Goal: Information Seeking & Learning: Learn about a topic

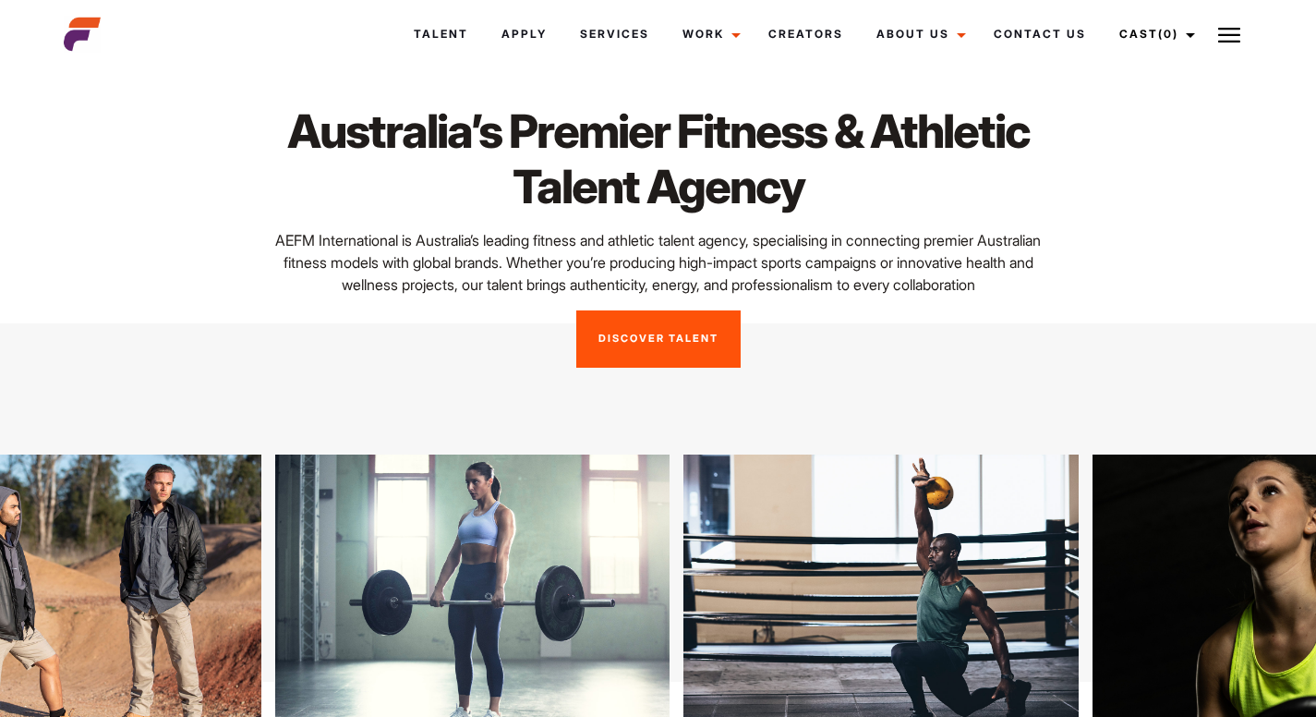
scroll to position [34, 0]
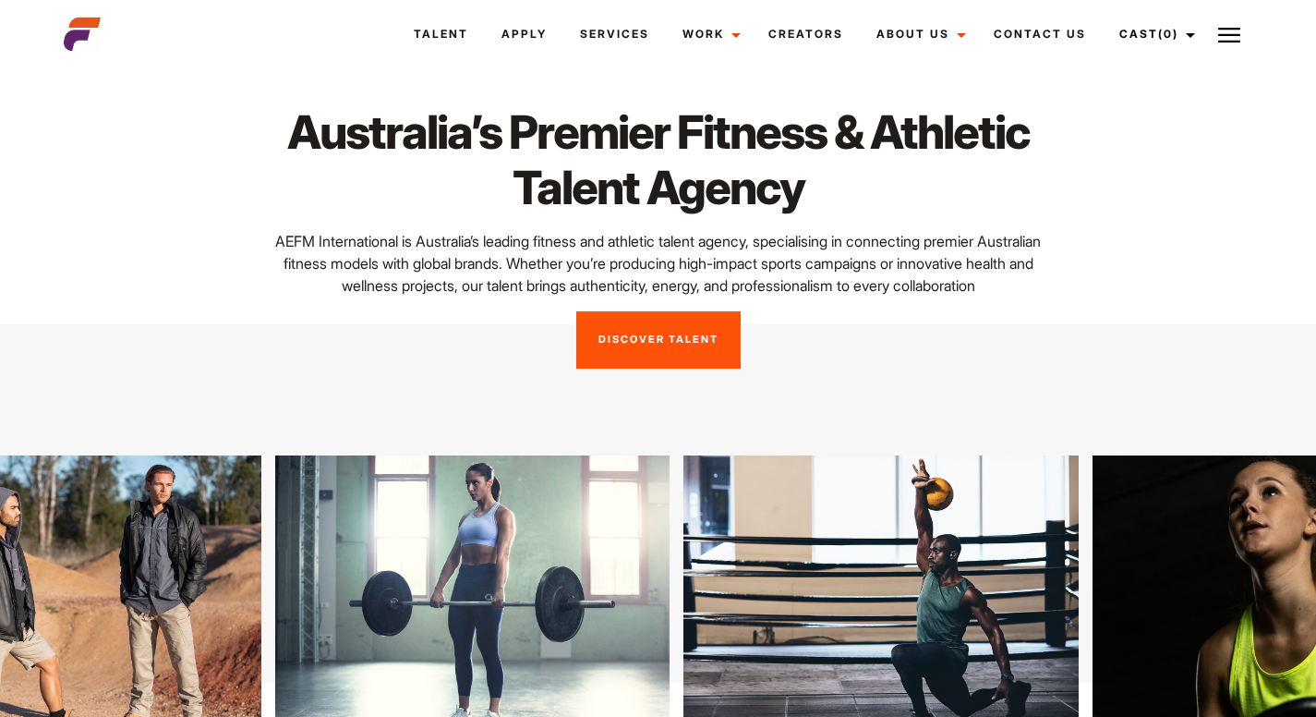
click at [618, 332] on link "Discover Talent" at bounding box center [658, 339] width 164 height 57
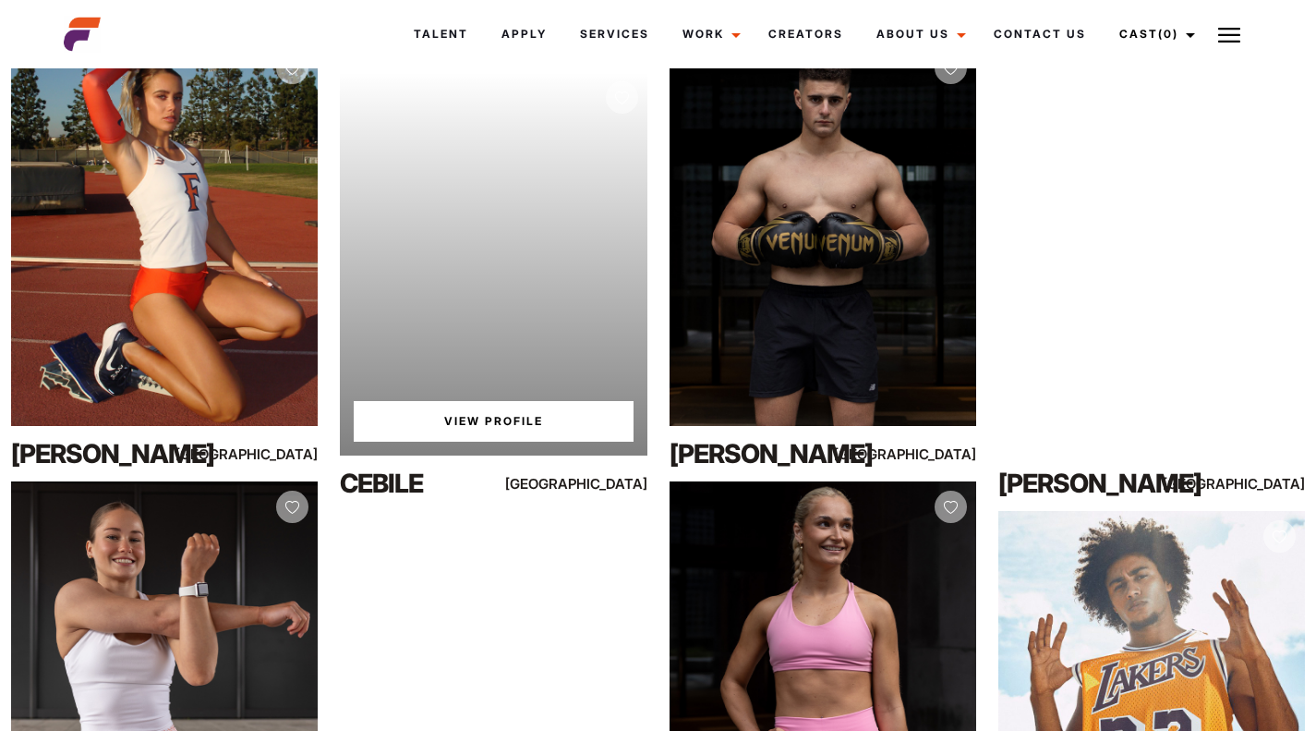
scroll to position [369, 0]
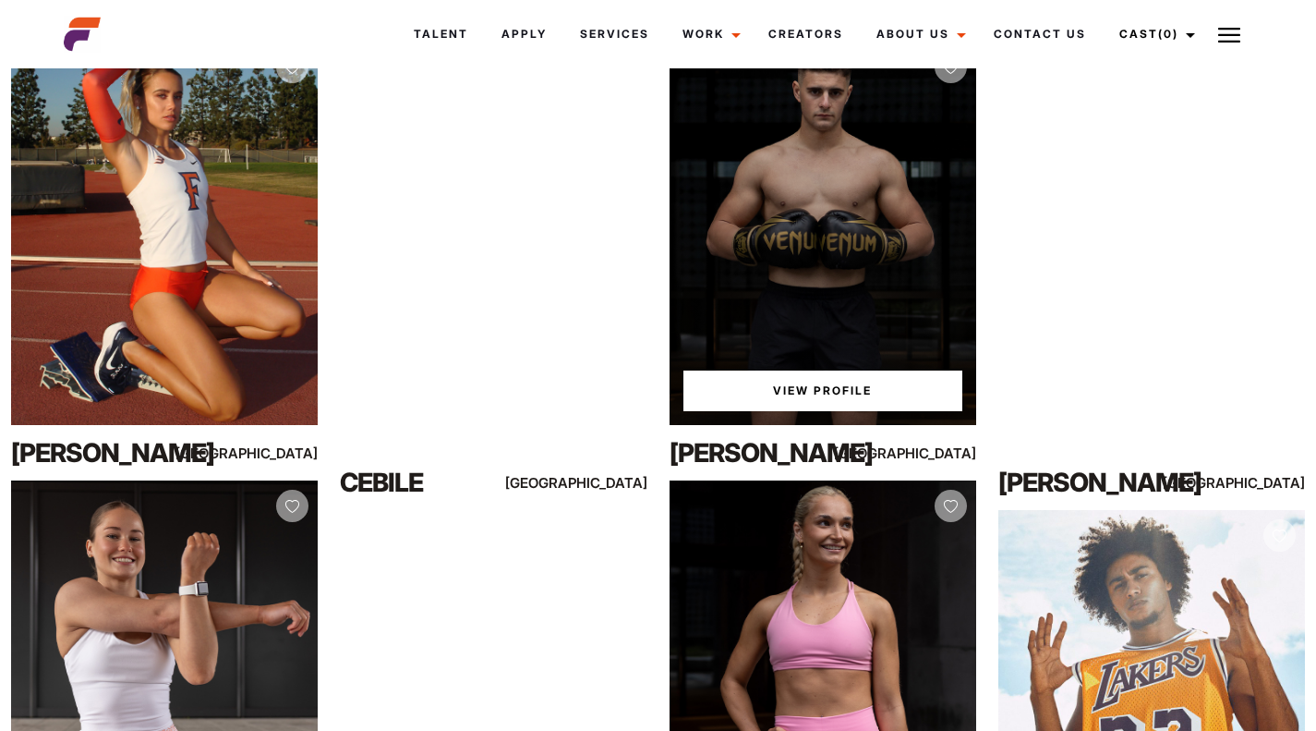
click at [808, 157] on div "View Profile" at bounding box center [823, 233] width 307 height 383
click at [852, 375] on link "View Profile" at bounding box center [822, 390] width 279 height 41
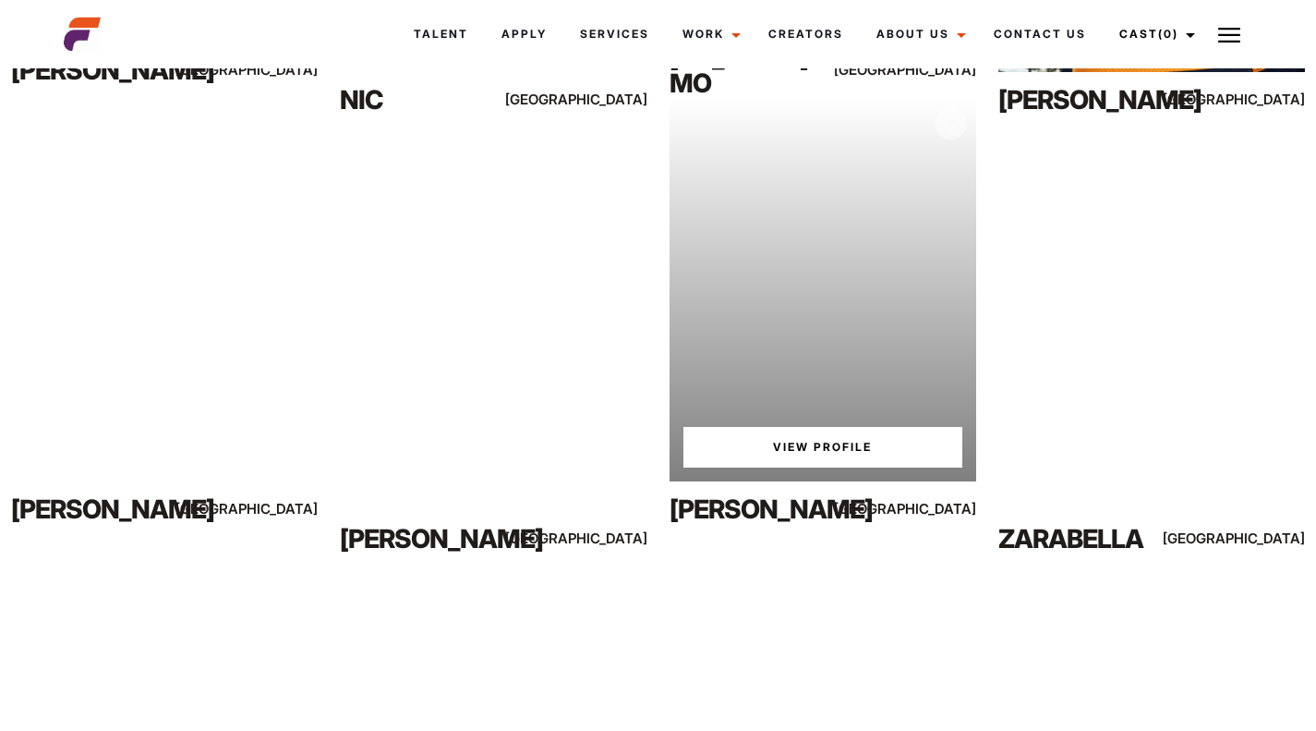
scroll to position [1191, 0]
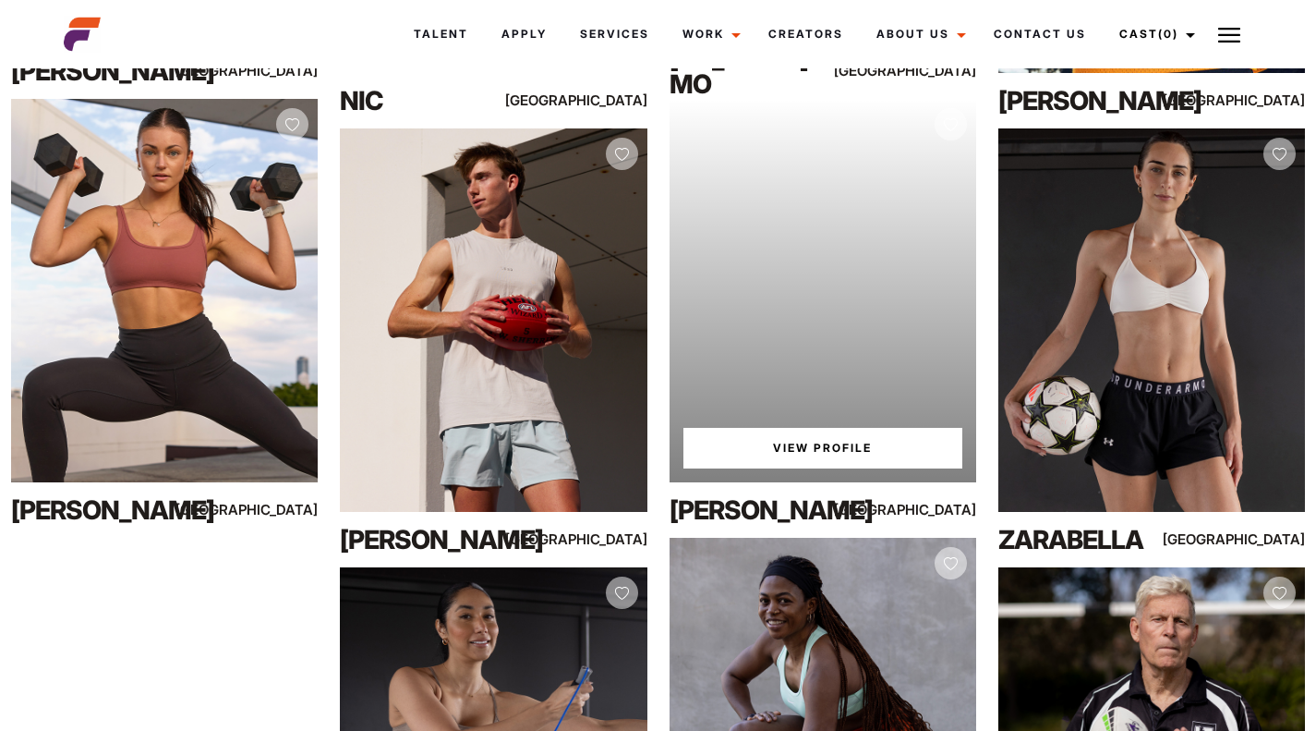
click at [849, 435] on link "View Profile" at bounding box center [822, 448] width 279 height 41
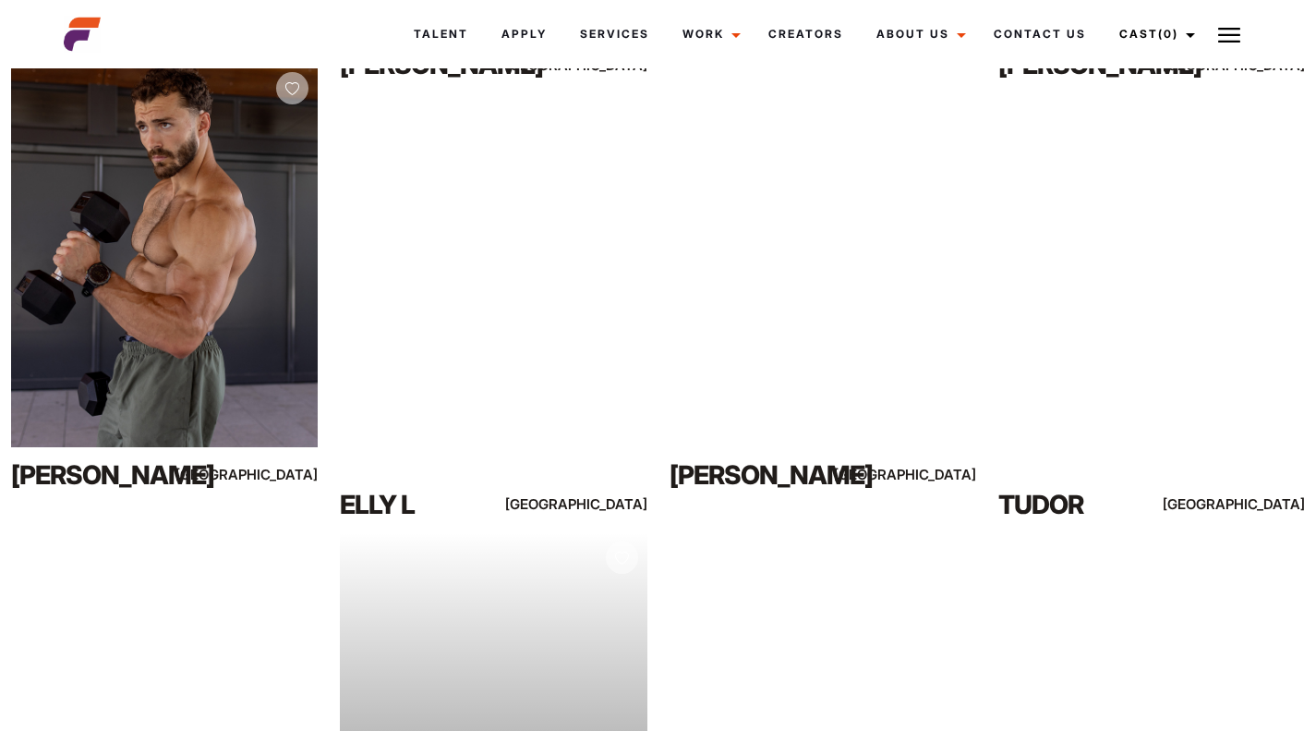
scroll to position [2100, 0]
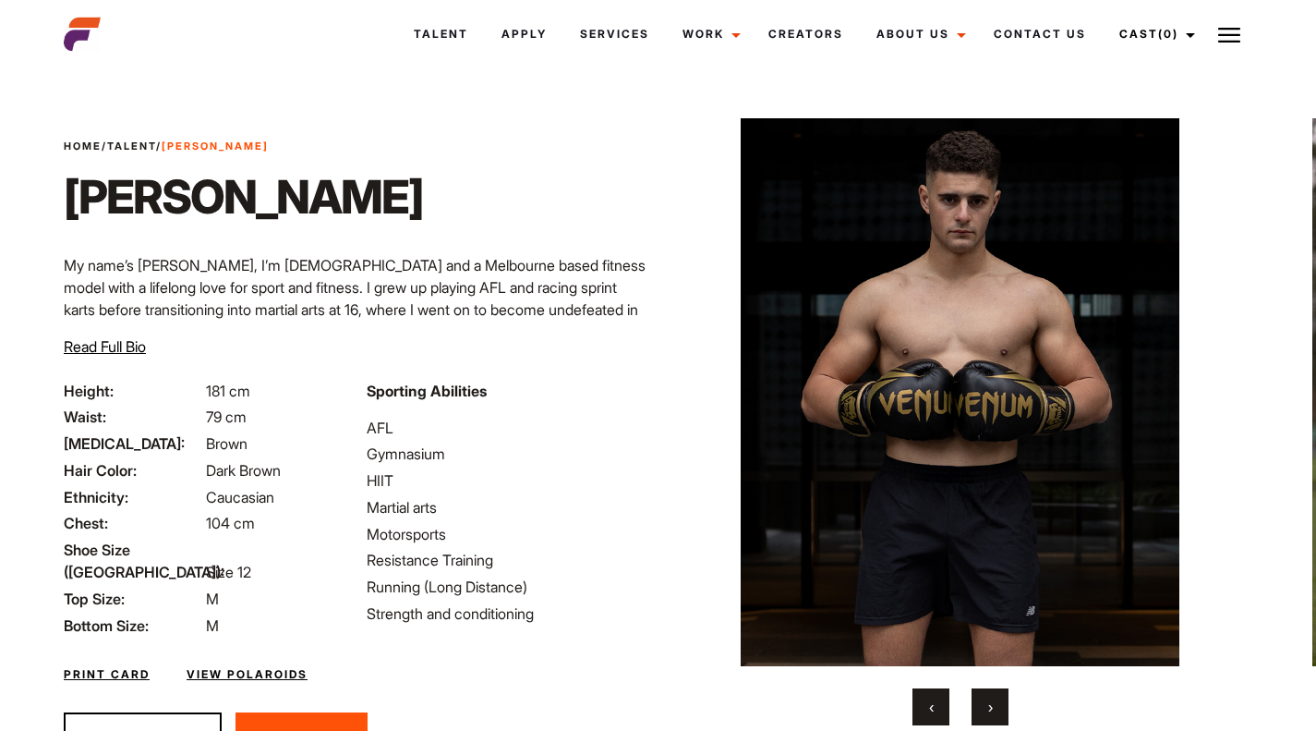
scroll to position [89, 0]
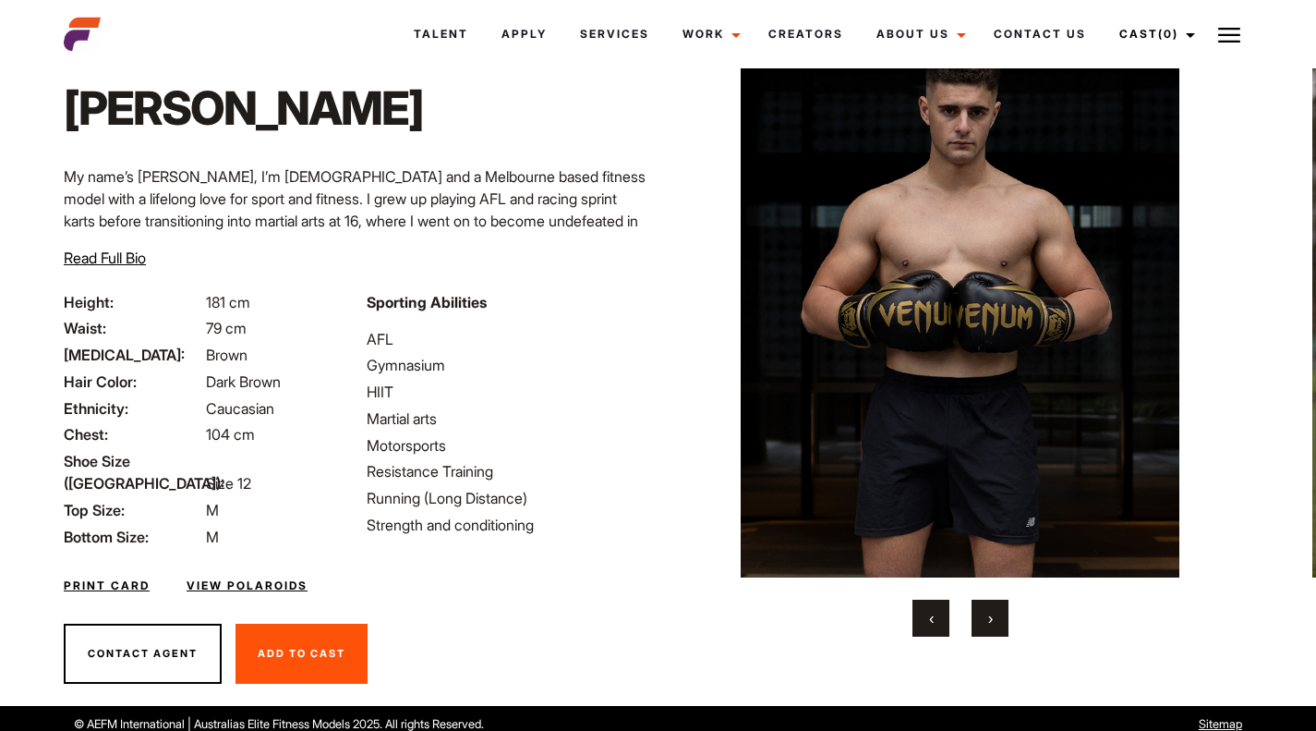
click at [993, 609] on button "›" at bounding box center [990, 617] width 37 height 37
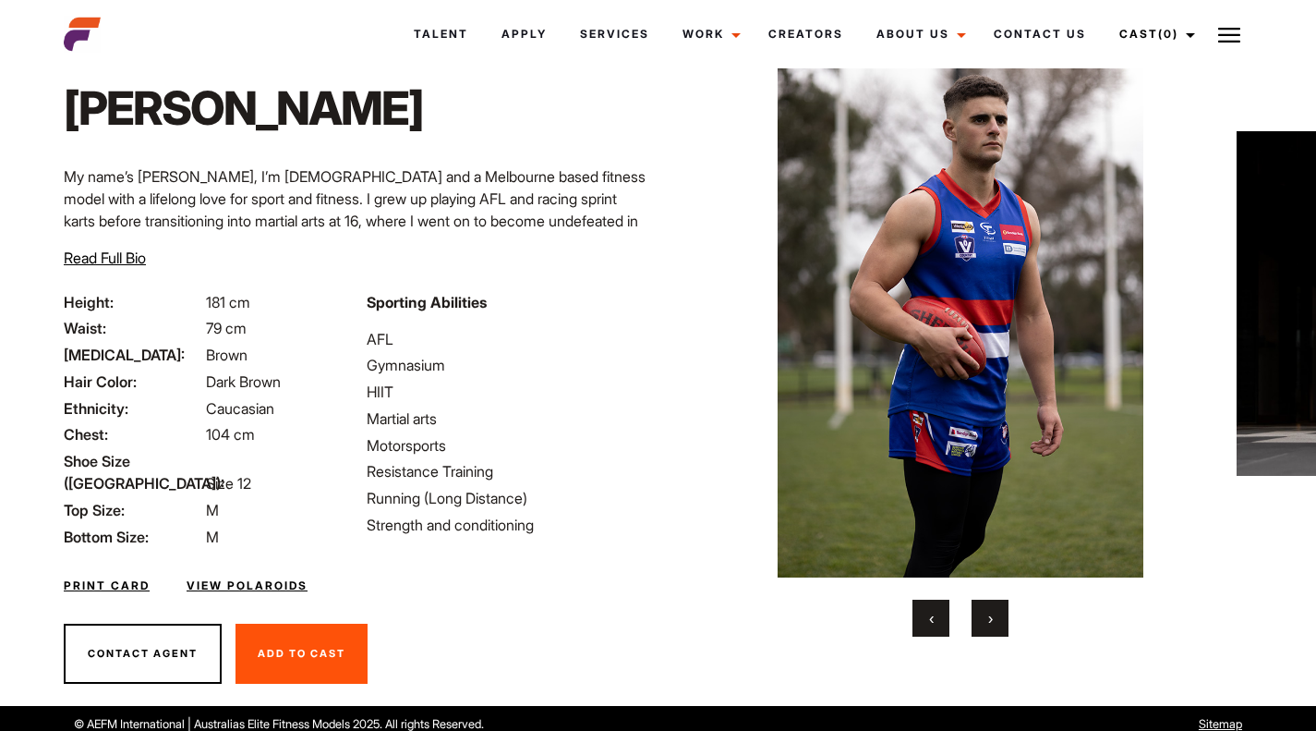
click at [993, 609] on button "›" at bounding box center [990, 617] width 37 height 37
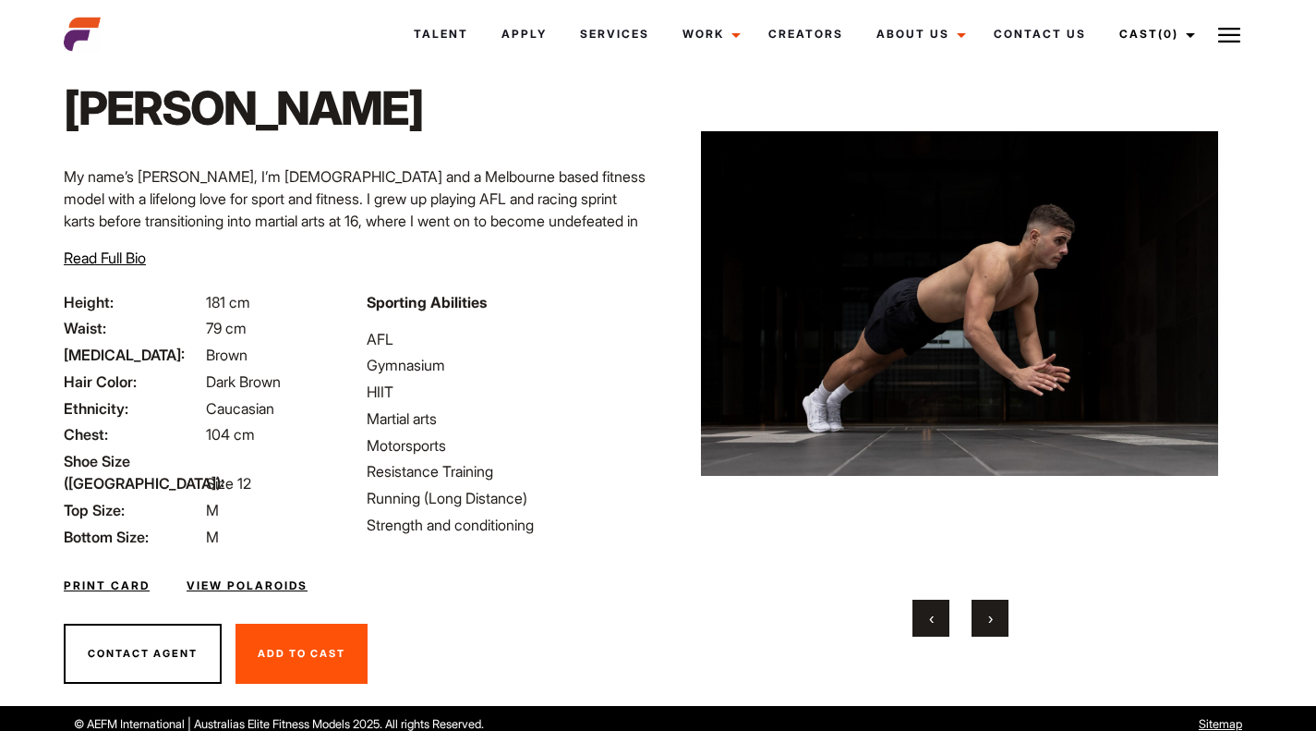
click at [993, 609] on button "›" at bounding box center [990, 617] width 37 height 37
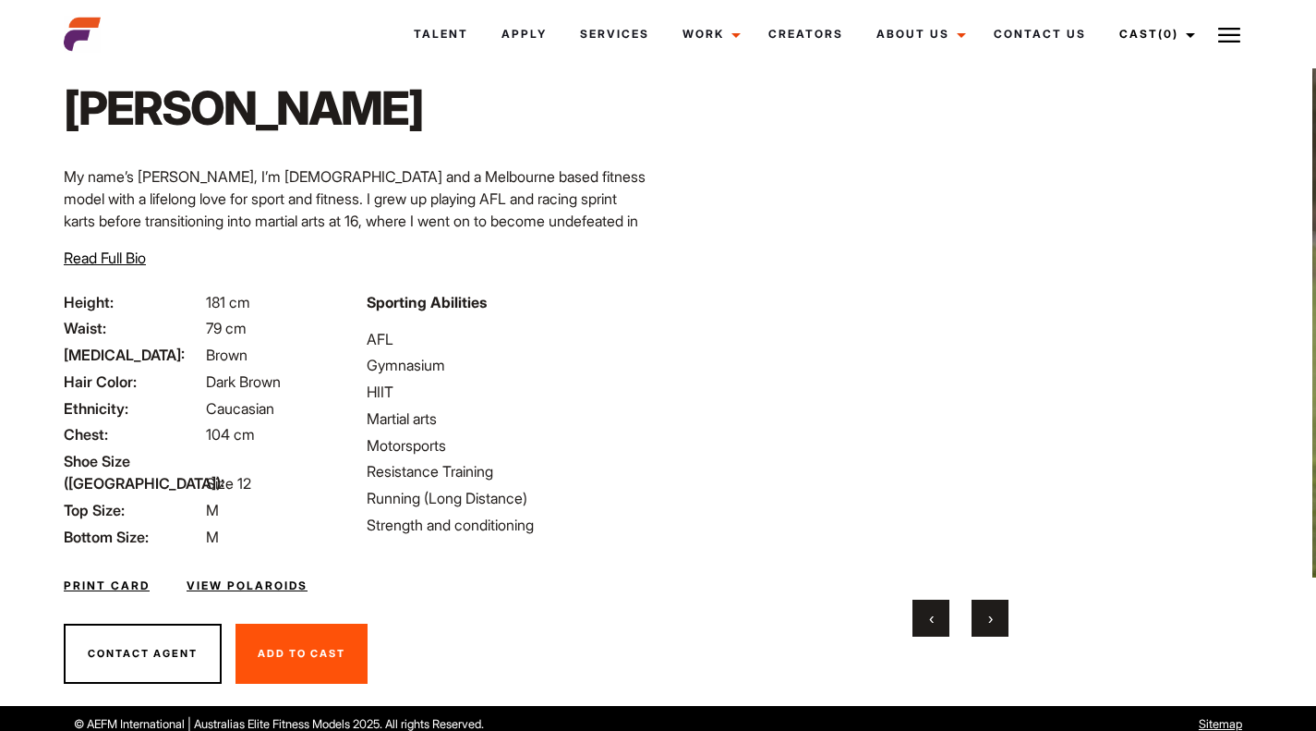
click at [993, 609] on button "›" at bounding box center [990, 617] width 37 height 37
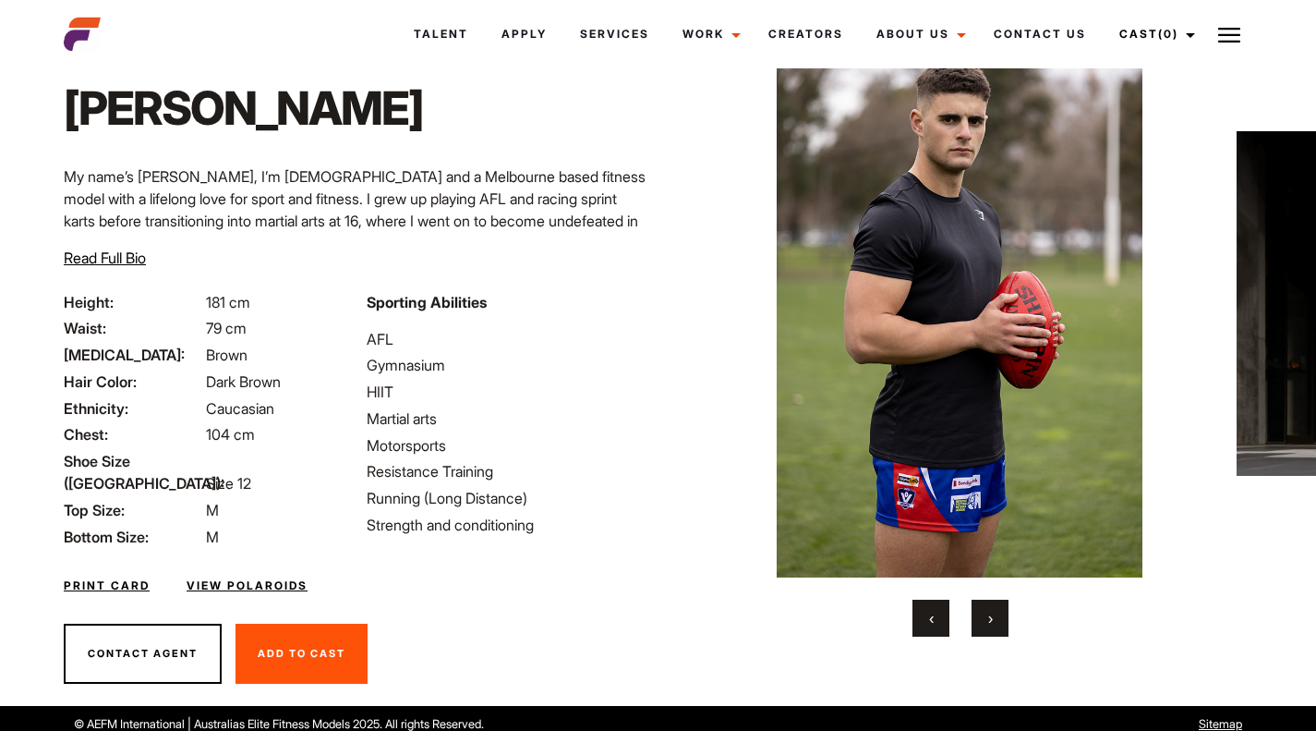
click at [993, 609] on button "›" at bounding box center [990, 617] width 37 height 37
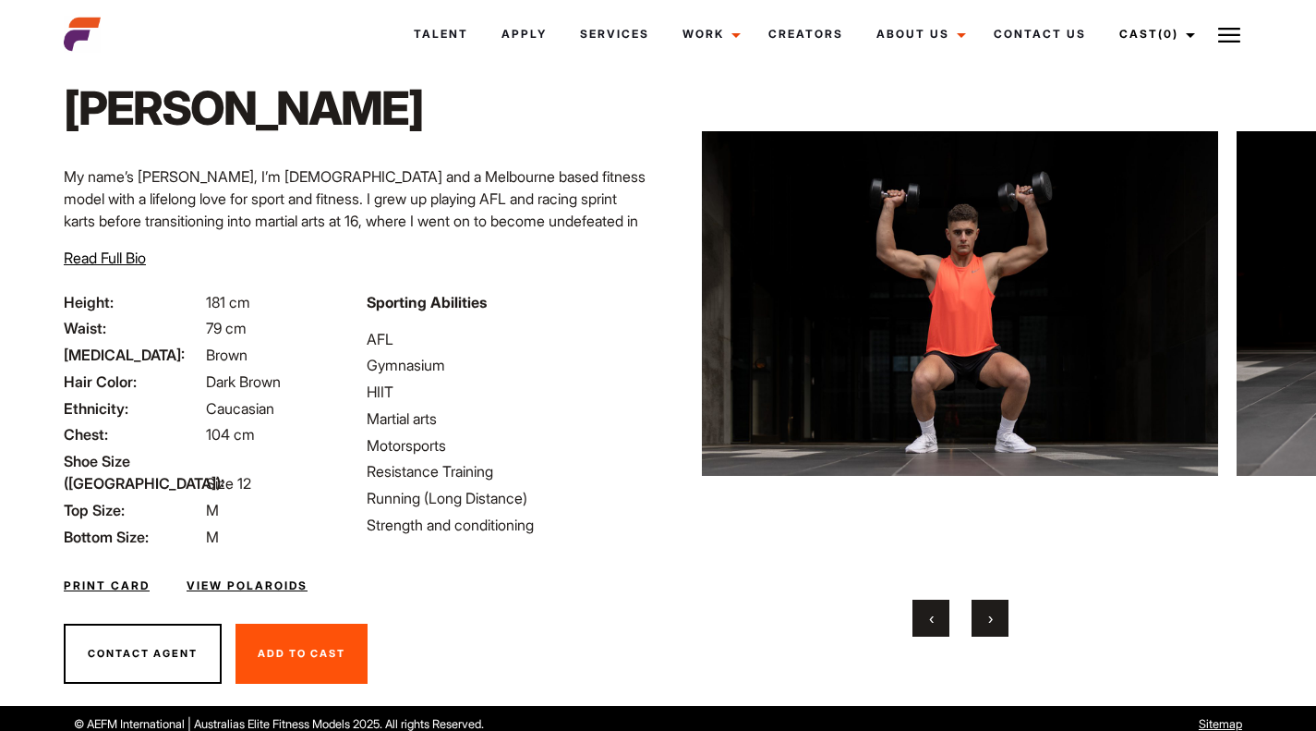
click at [993, 609] on button "›" at bounding box center [990, 617] width 37 height 37
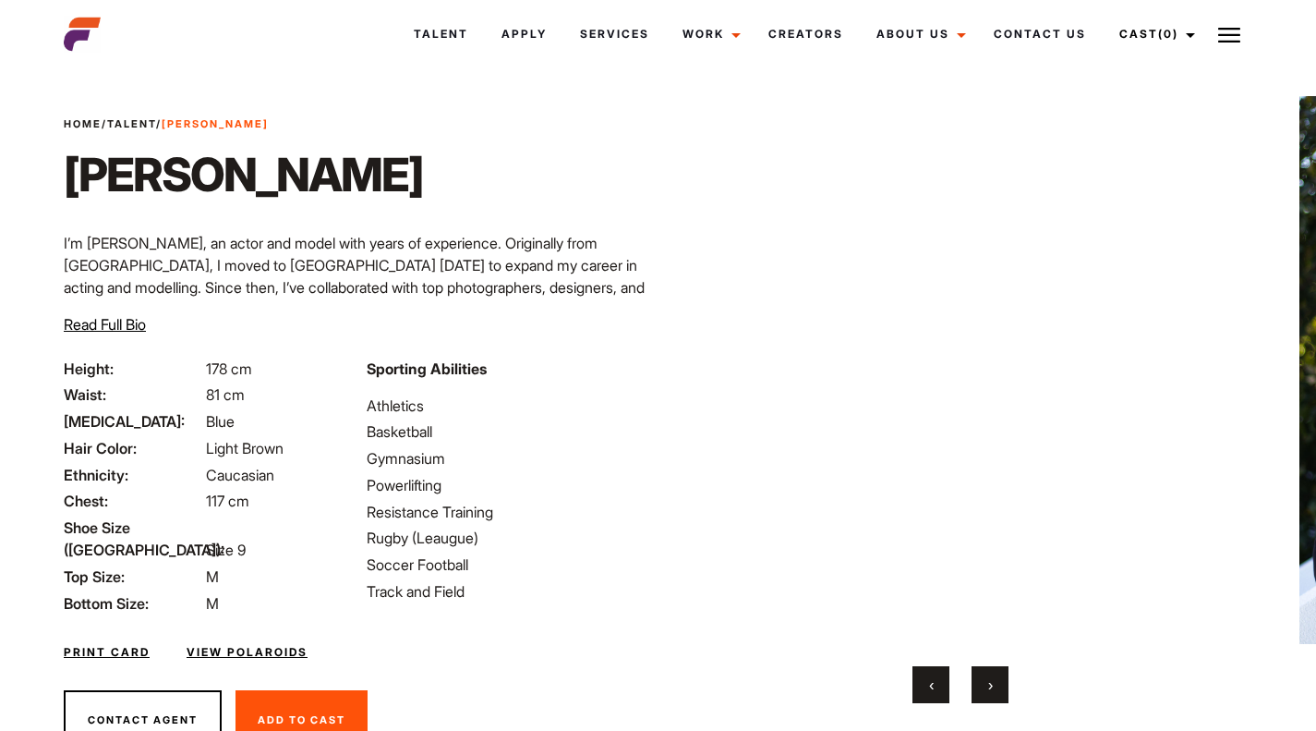
scroll to position [23, 0]
click at [997, 680] on button "›" at bounding box center [990, 683] width 37 height 37
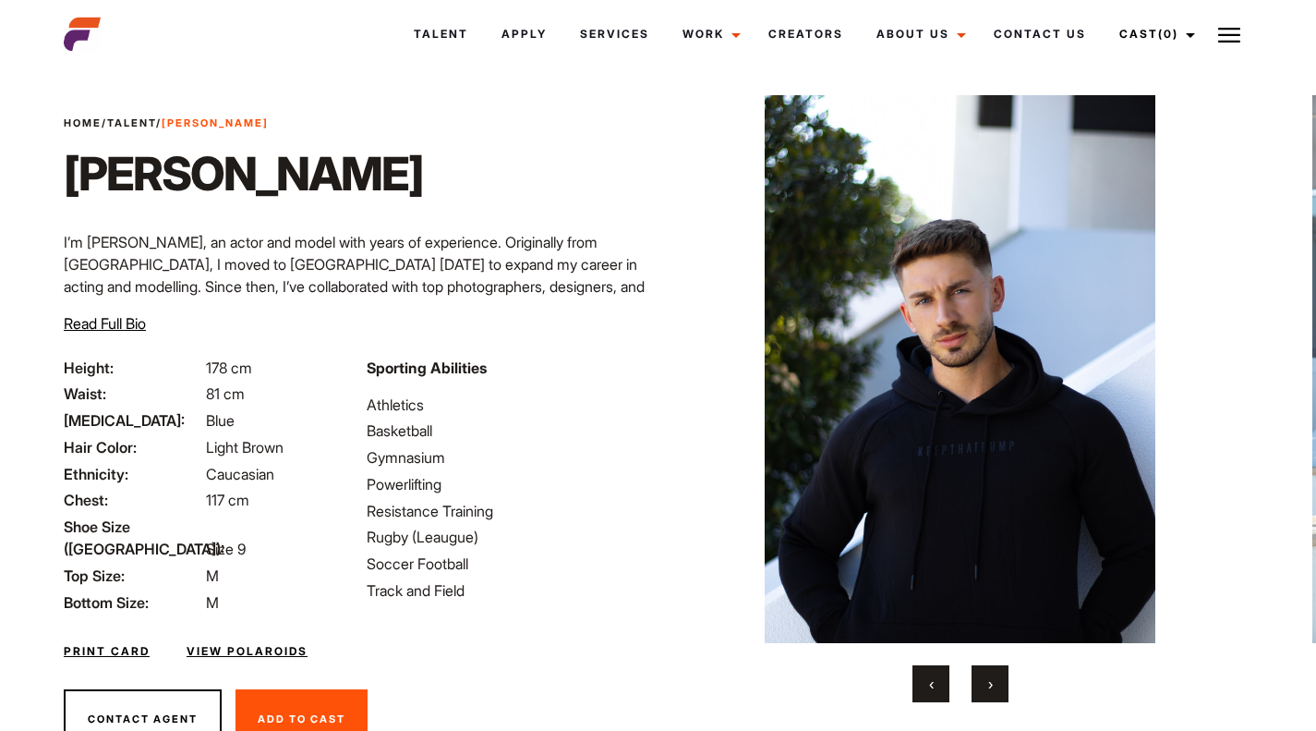
click at [997, 680] on button "›" at bounding box center [990, 683] width 37 height 37
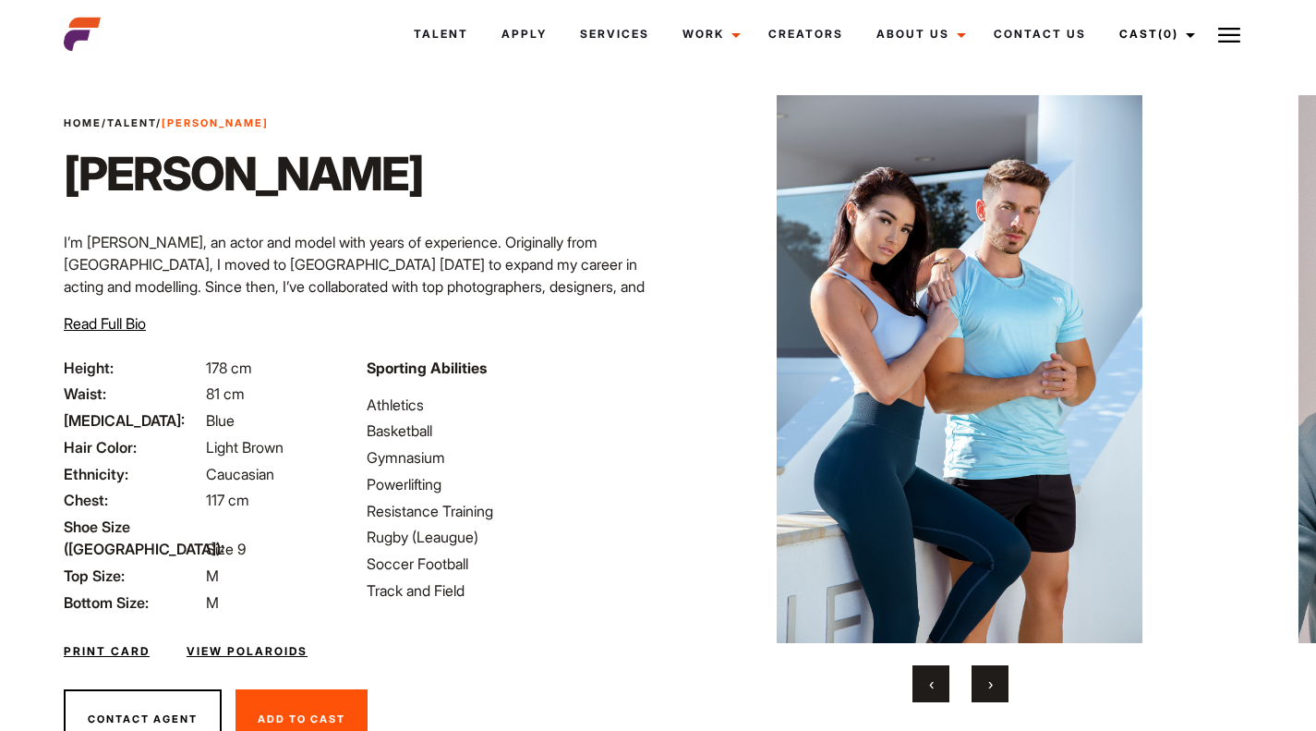
click at [997, 680] on button "›" at bounding box center [990, 683] width 37 height 37
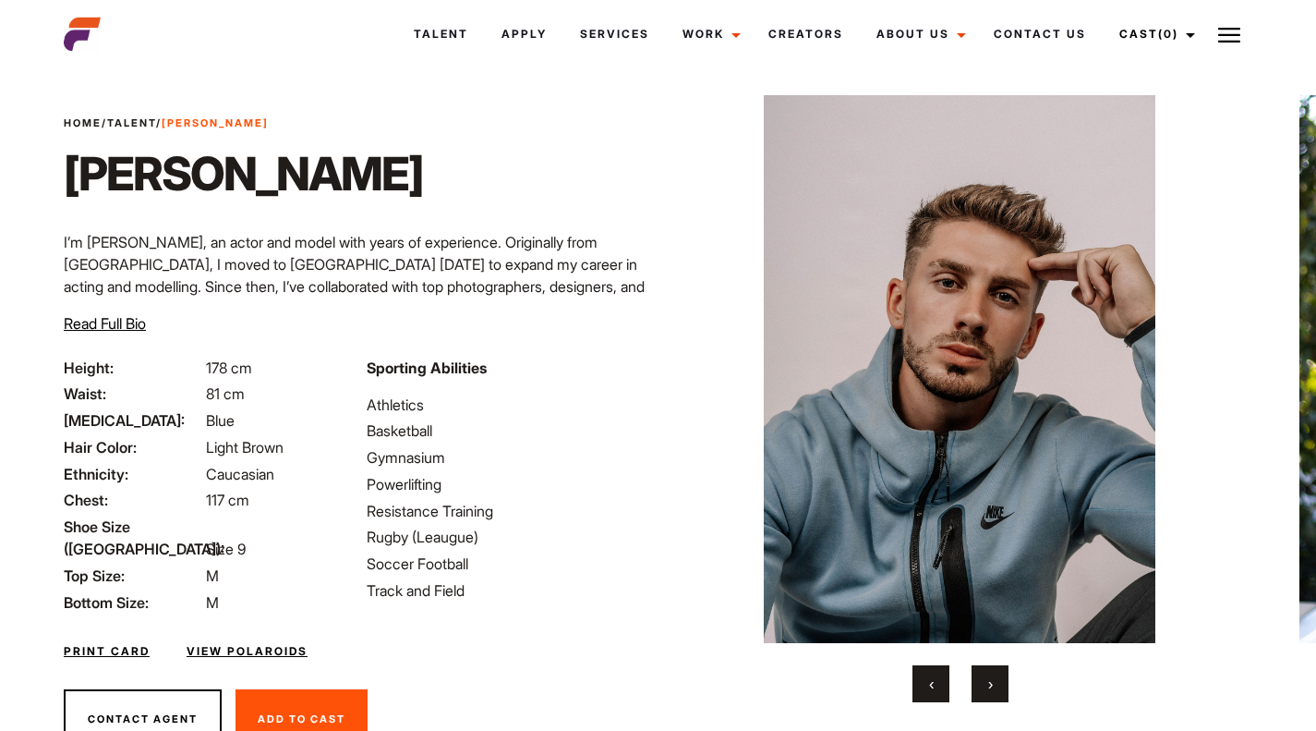
click at [997, 680] on button "›" at bounding box center [990, 683] width 37 height 37
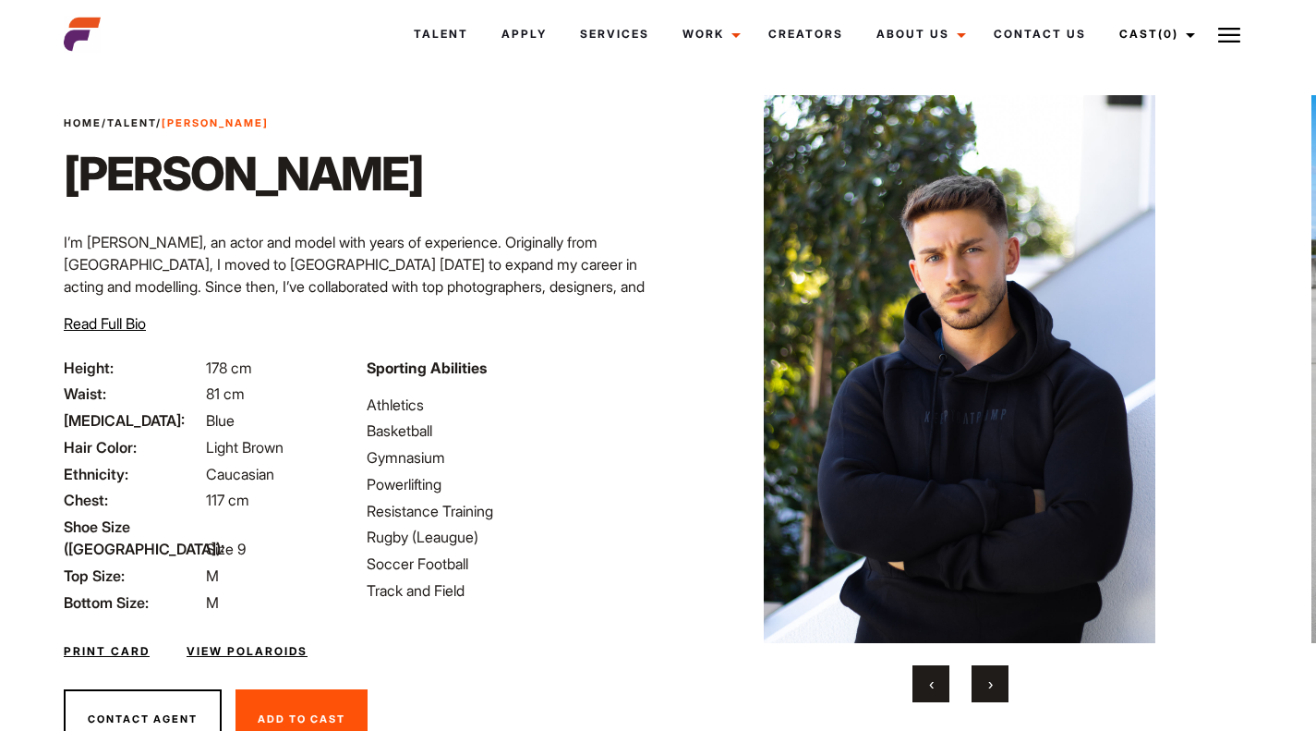
click at [997, 680] on button "›" at bounding box center [990, 683] width 37 height 37
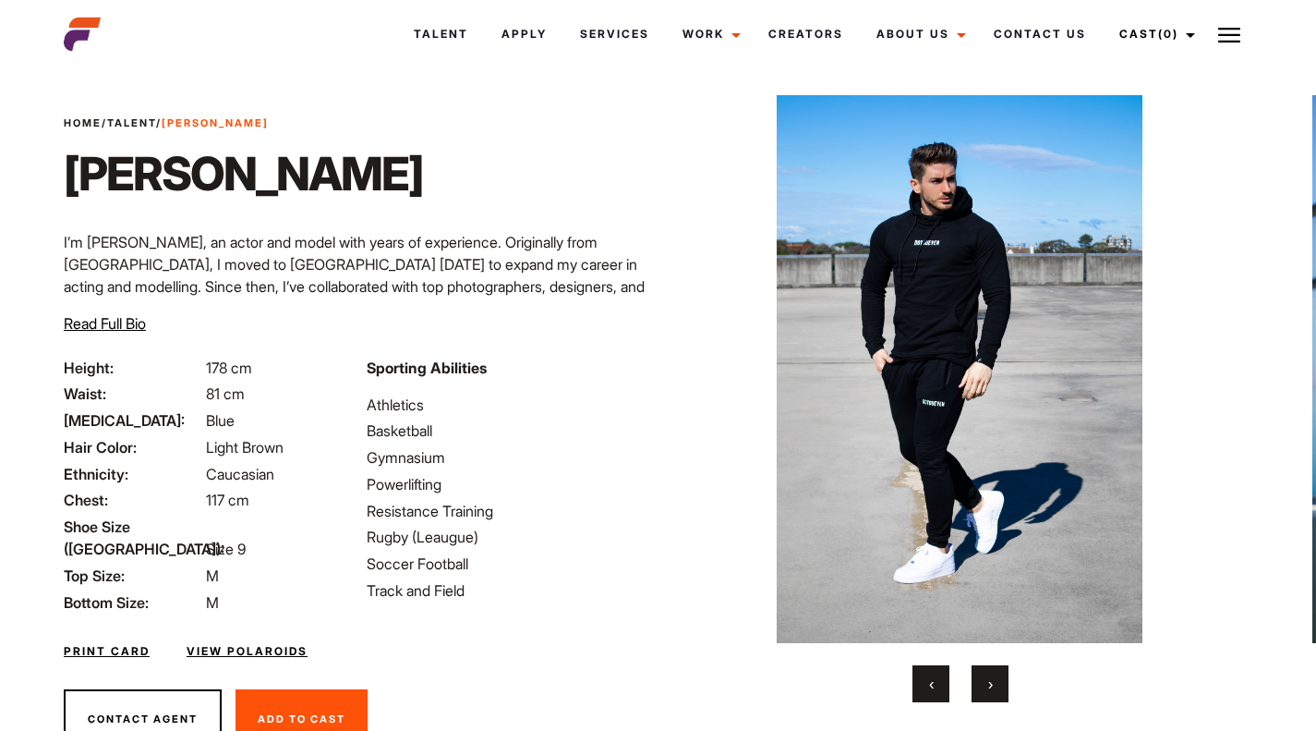
click at [997, 680] on button "›" at bounding box center [990, 683] width 37 height 37
